Goal: Task Accomplishment & Management: Complete application form

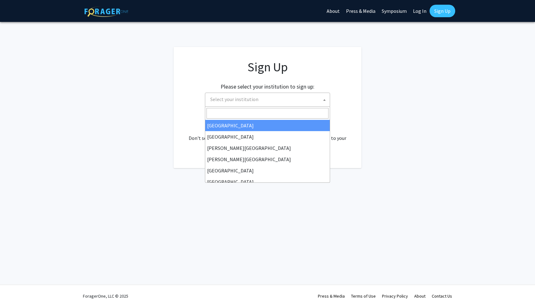
click at [250, 101] on span "Select your institution" at bounding box center [234, 99] width 48 height 6
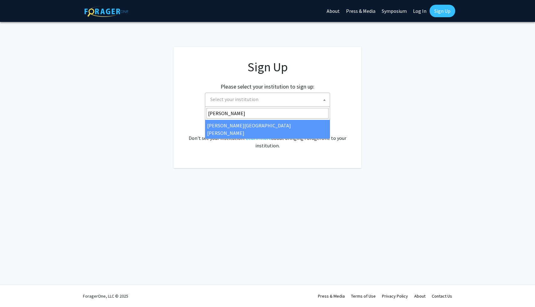
type input "john"
select select "1"
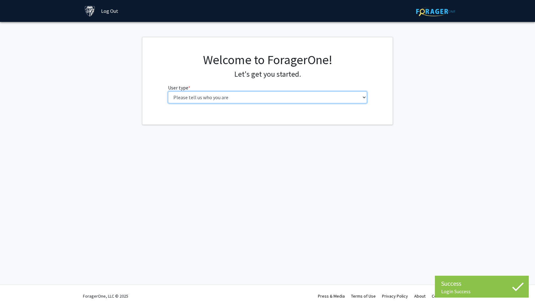
click at [238, 99] on select "Please tell us who you are Undergraduate Student Master's Student Doctoral Cand…" at bounding box center [267, 97] width 199 height 12
select select "2: masters"
